Goal: Check status: Check status

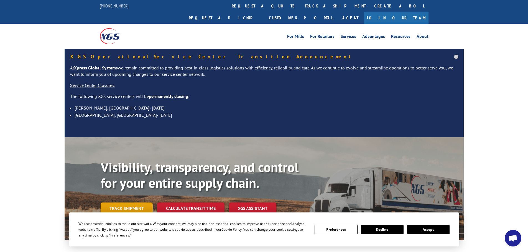
click at [135, 203] on link "Track shipment" at bounding box center [127, 209] width 52 height 12
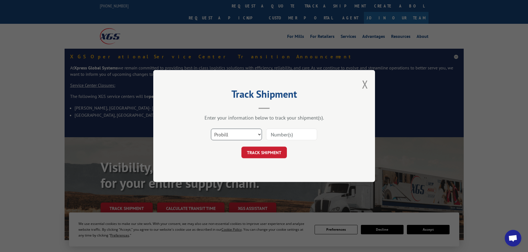
click at [255, 132] on select "Select category... Probill BOL PO" at bounding box center [236, 135] width 51 height 12
select select "po"
click at [211, 129] on select "Select category... Probill BOL PO" at bounding box center [236, 135] width 51 height 12
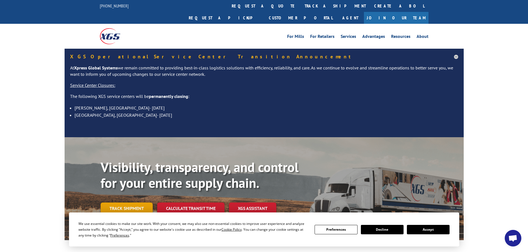
click at [135, 203] on link "Track shipment" at bounding box center [127, 209] width 52 height 12
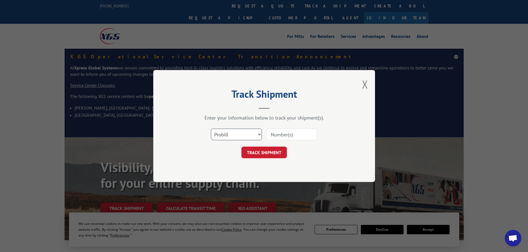
click at [259, 136] on select "Select category... Probill BOL PO" at bounding box center [236, 135] width 51 height 12
select select "po"
click at [211, 129] on select "Select category... Probill BOL PO" at bounding box center [236, 135] width 51 height 12
click at [276, 136] on input at bounding box center [291, 135] width 51 height 12
paste input "9022266452"
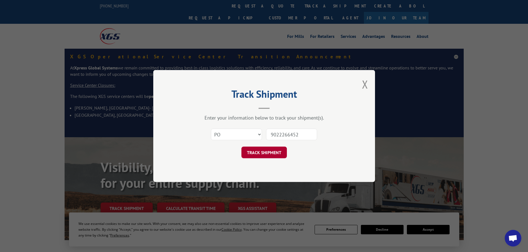
type input "9022266452"
click at [272, 154] on button "TRACK SHIPMENT" at bounding box center [263, 153] width 45 height 12
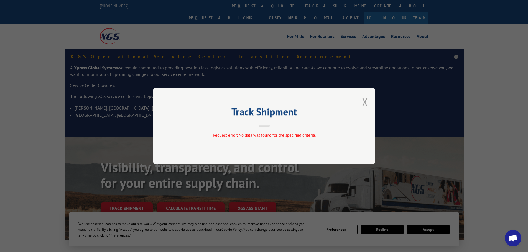
click at [365, 101] on button "Close modal" at bounding box center [365, 102] width 6 height 15
